Goal: Entertainment & Leisure: Consume media (video, audio)

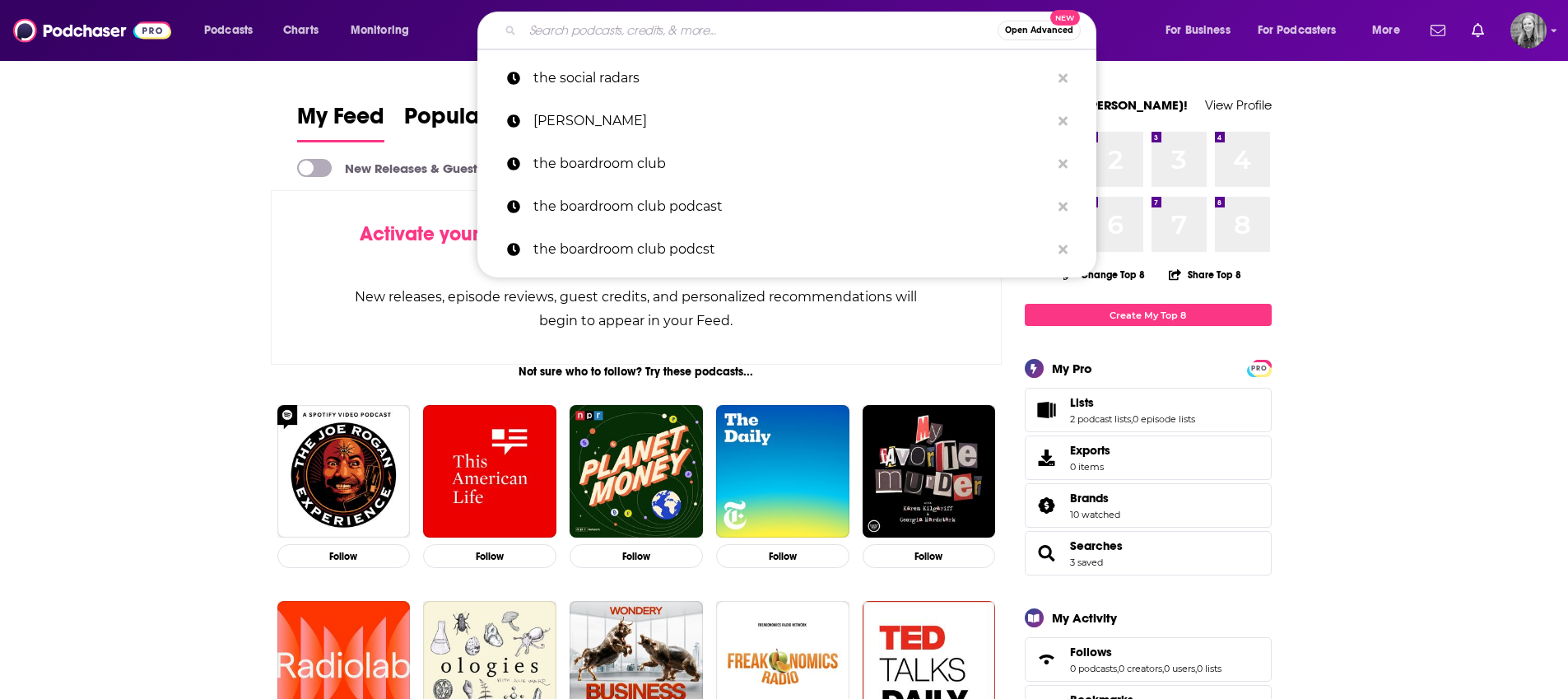
click at [610, 42] on input "Search podcasts, credits, & more..." at bounding box center [760, 30] width 475 height 27
paste input "The O'ChakDe Show"
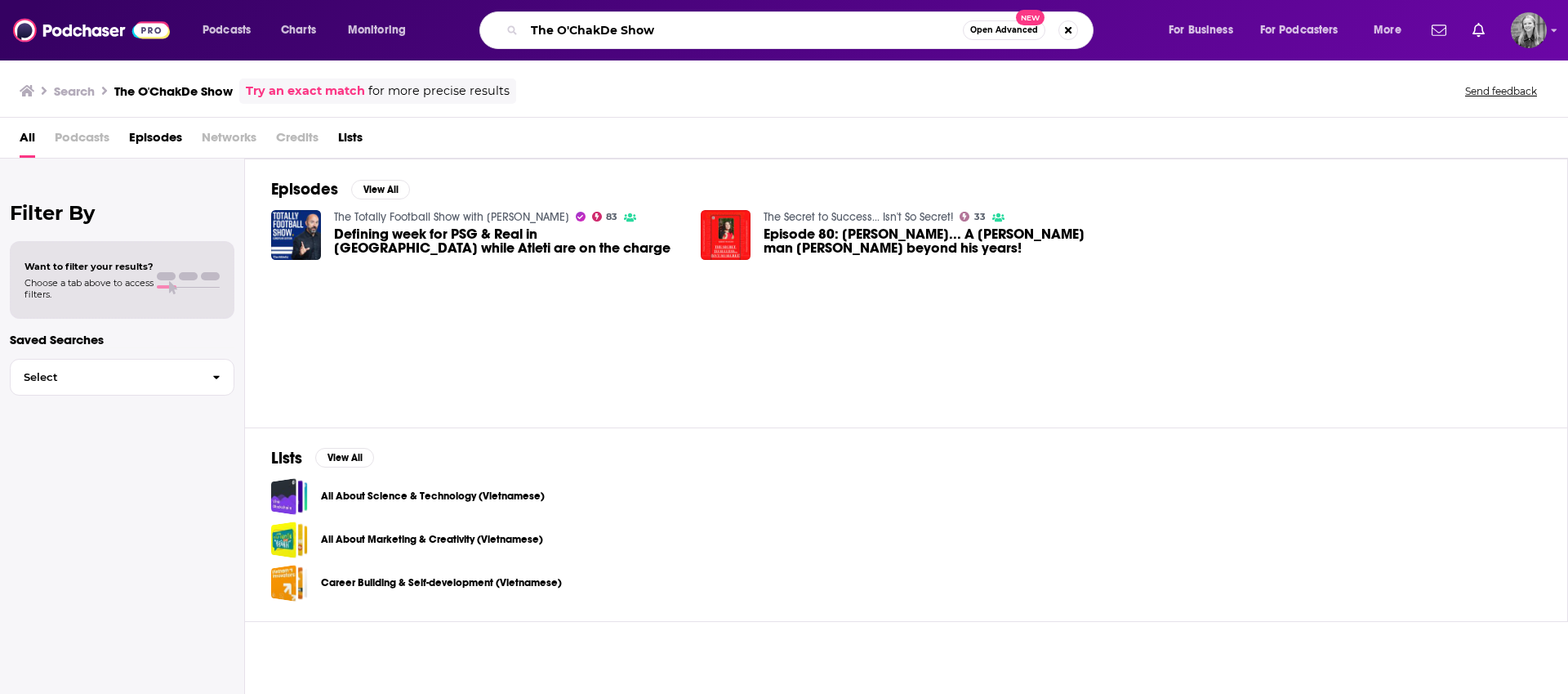
drag, startPoint x: 556, startPoint y: 25, endPoint x: 502, endPoint y: 27, distance: 54.0
click at [502, 27] on div "The O'ChakDe Show Open Advanced New" at bounding box center [787, 30] width 614 height 37
type input "O'ChakDe Show"
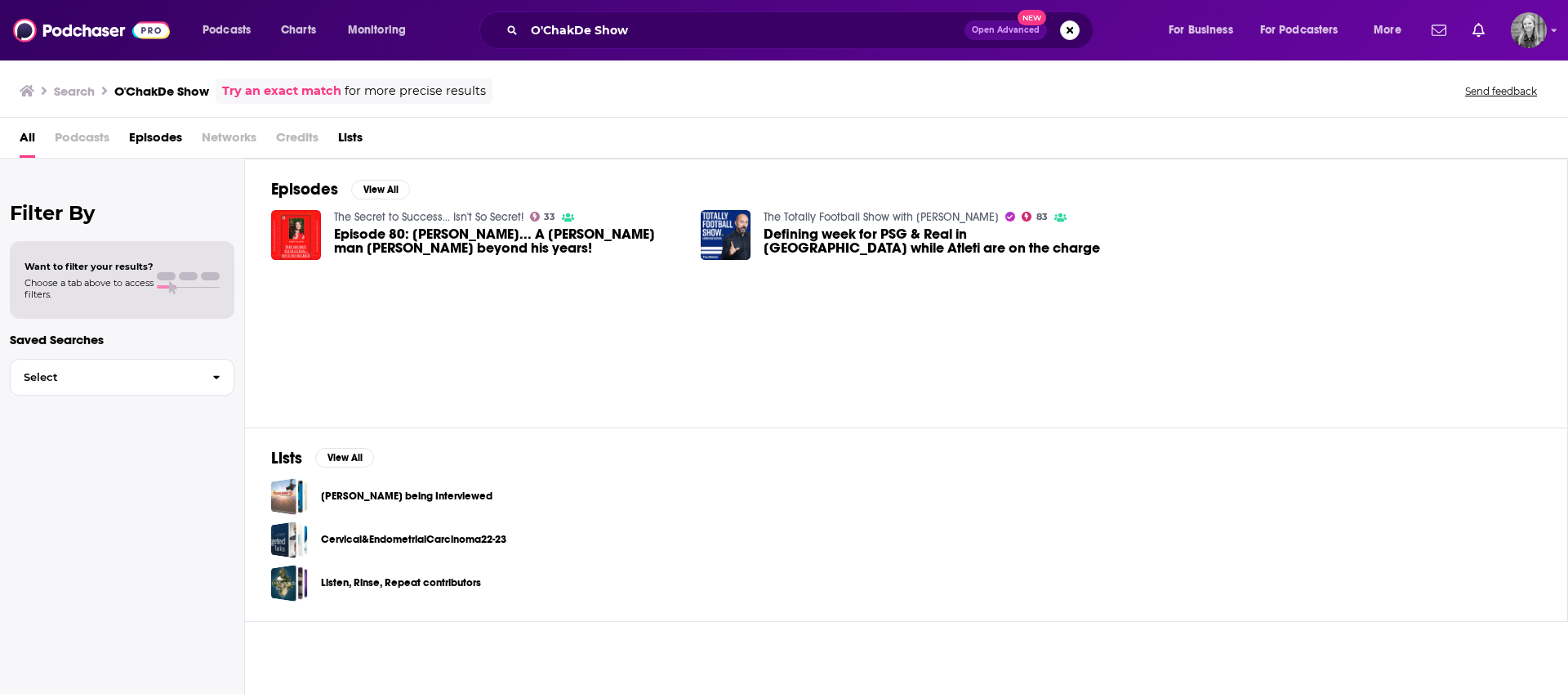
click at [415, 229] on span "Episode 80: [PERSON_NAME]... A [PERSON_NAME] man [PERSON_NAME] beyond his years!" at bounding box center [507, 240] width 348 height 27
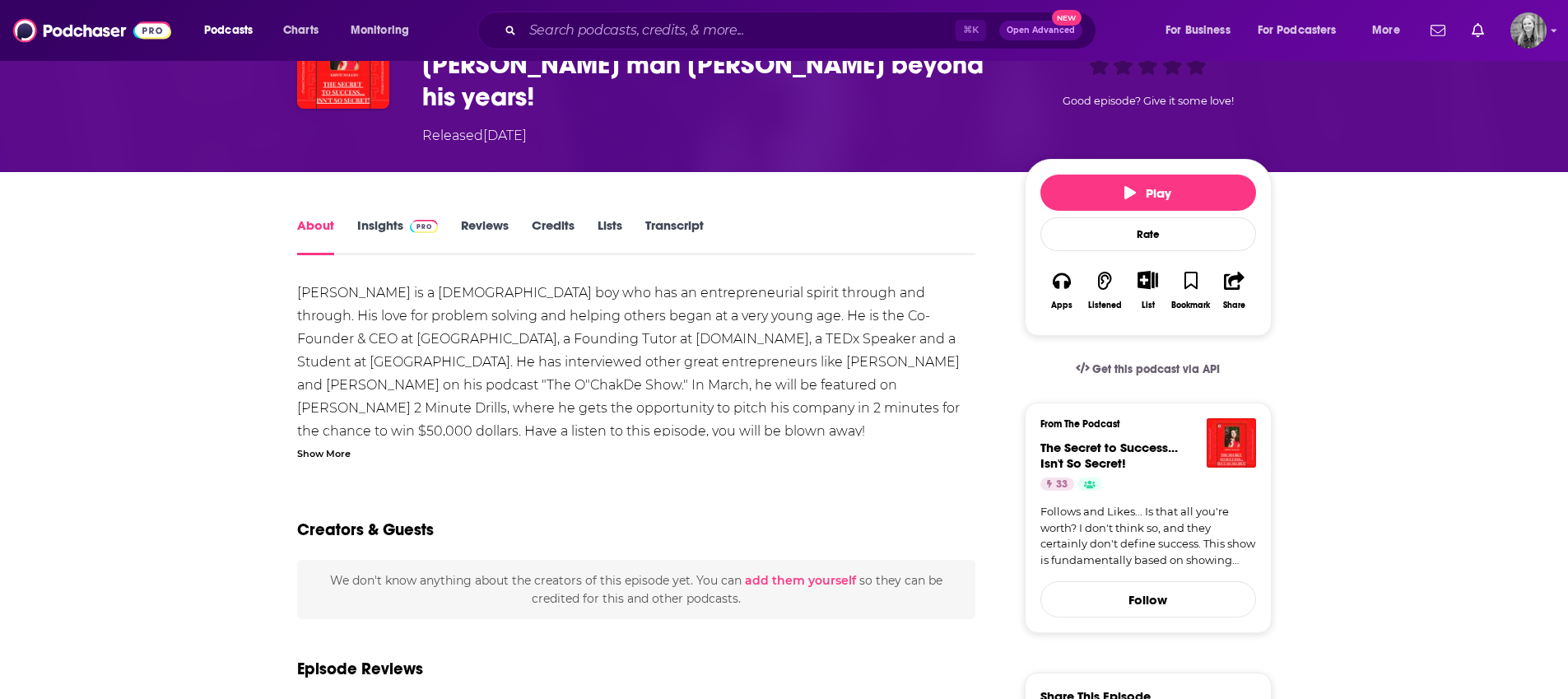
scroll to position [141, 0]
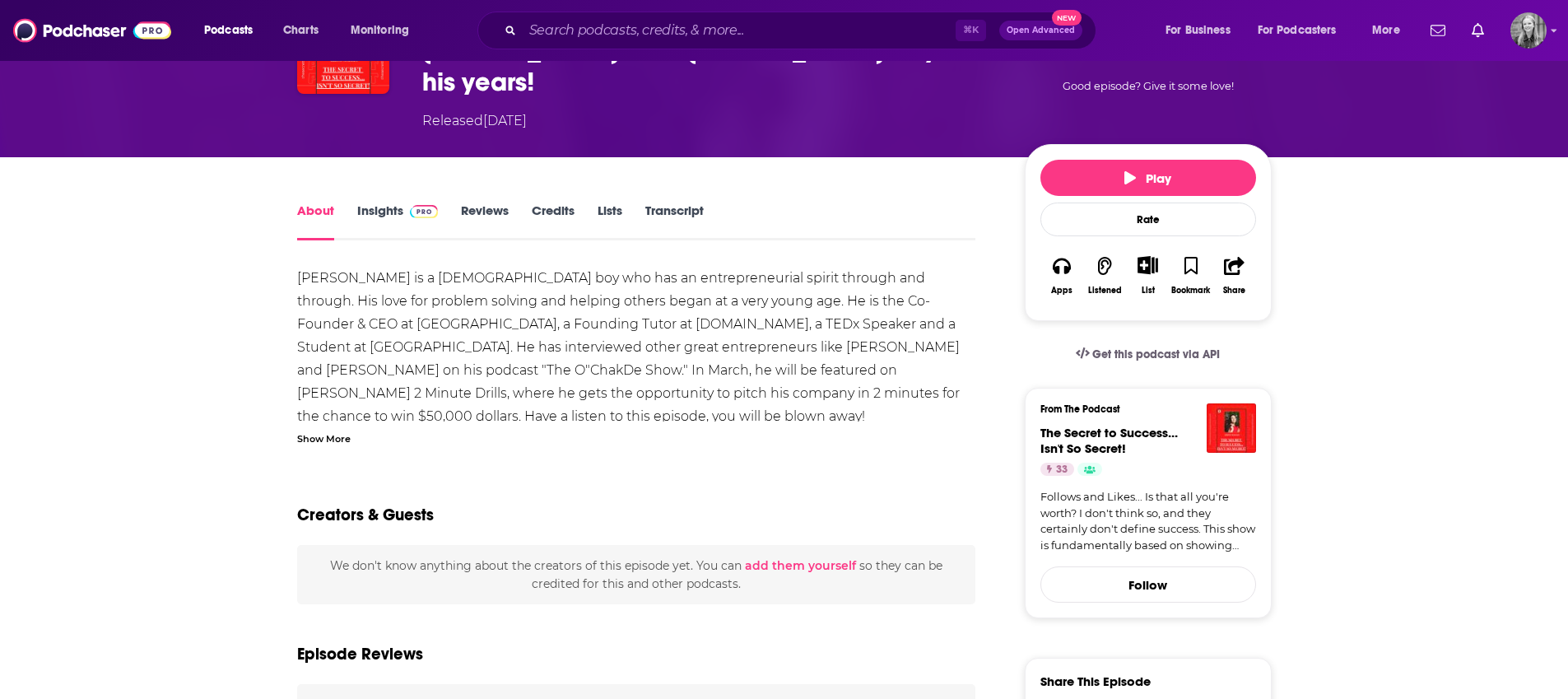
click at [327, 430] on div "Show More" at bounding box center [324, 438] width 53 height 16
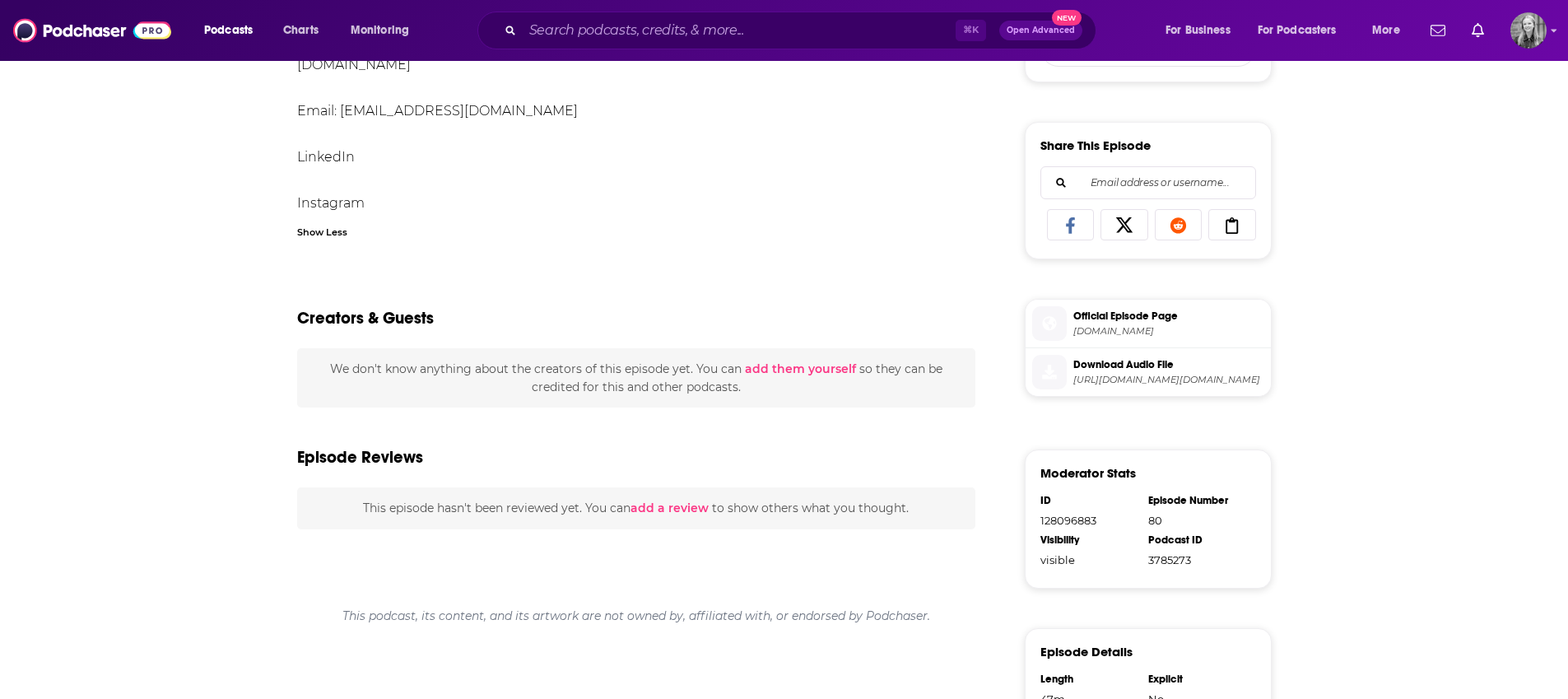
scroll to position [164, 0]
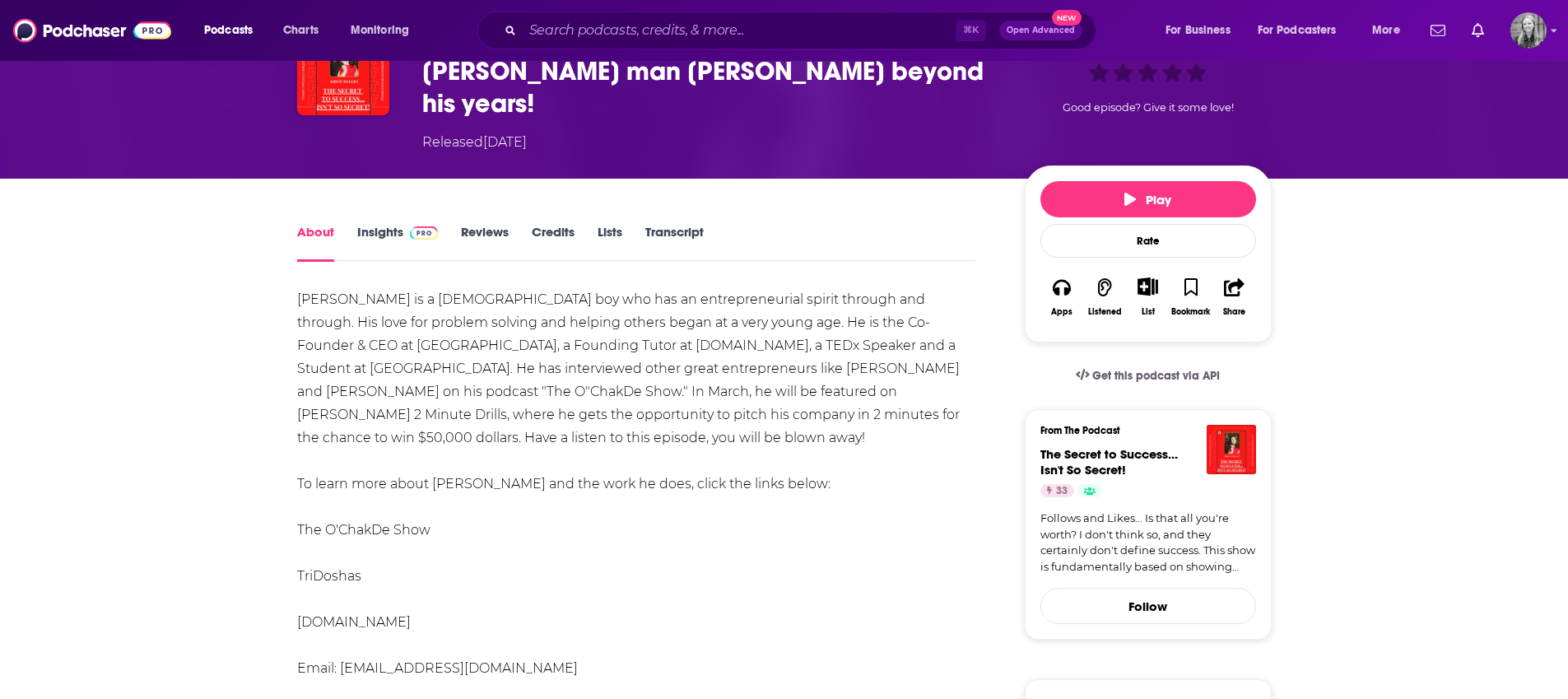
scroll to position [34, 0]
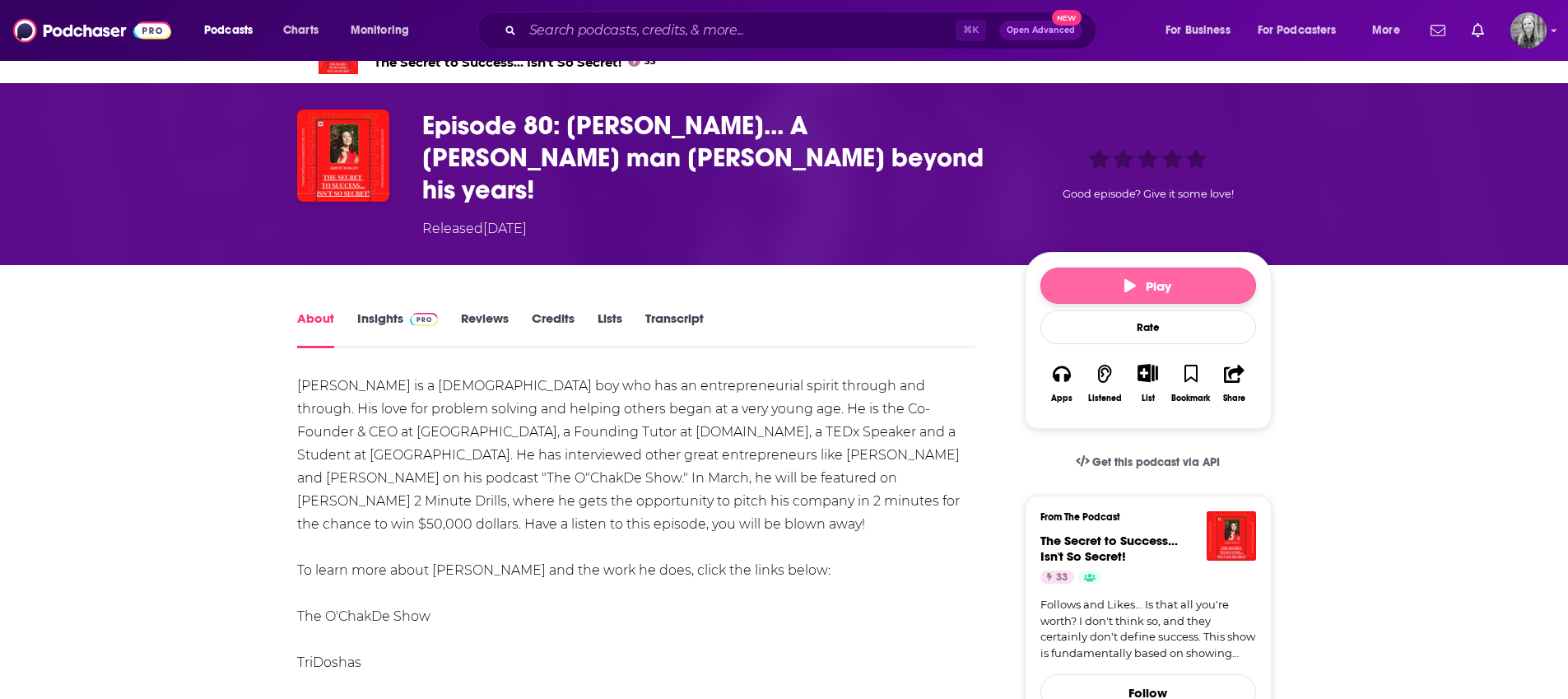
click at [1133, 279] on icon "button" at bounding box center [1130, 285] width 12 height 13
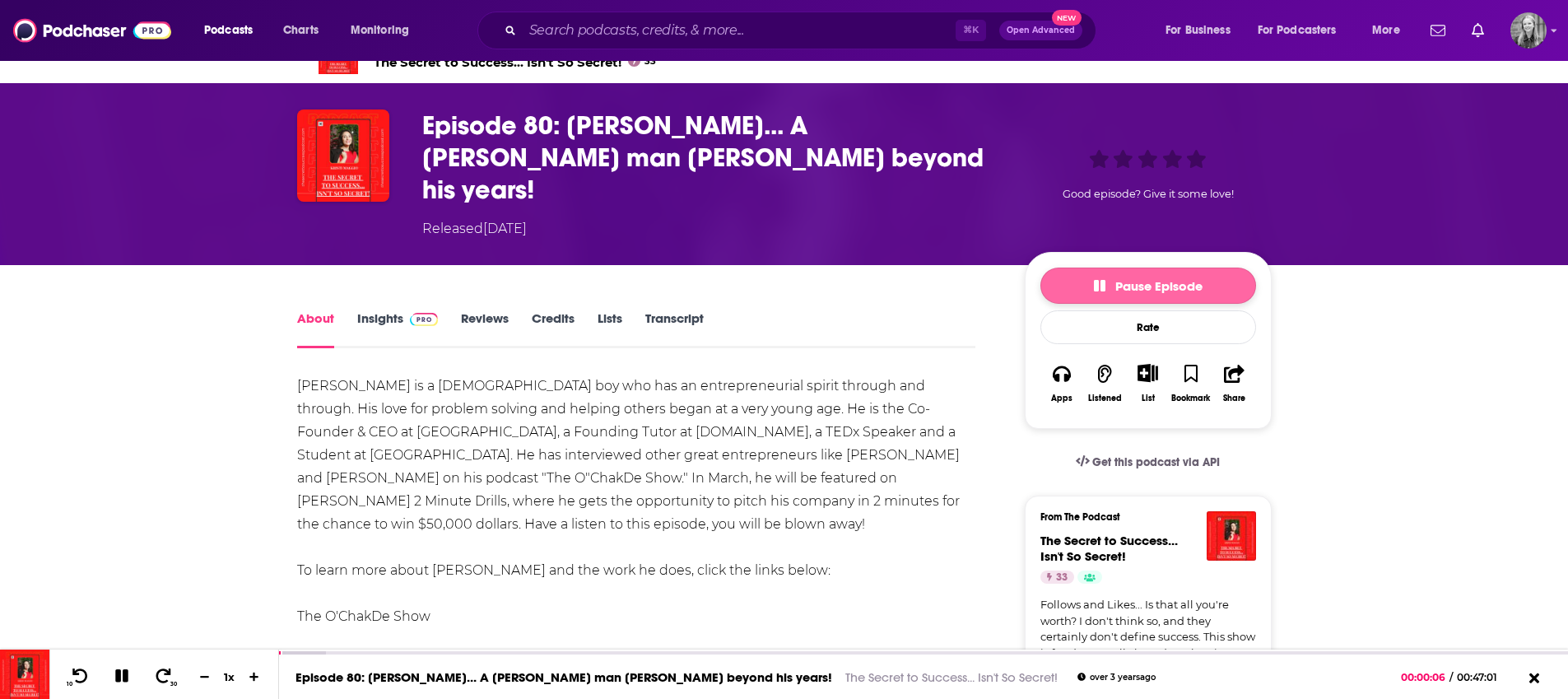
click at [1151, 268] on button "Pause Episode" at bounding box center [1148, 286] width 216 height 37
